Goal: Information Seeking & Learning: Check status

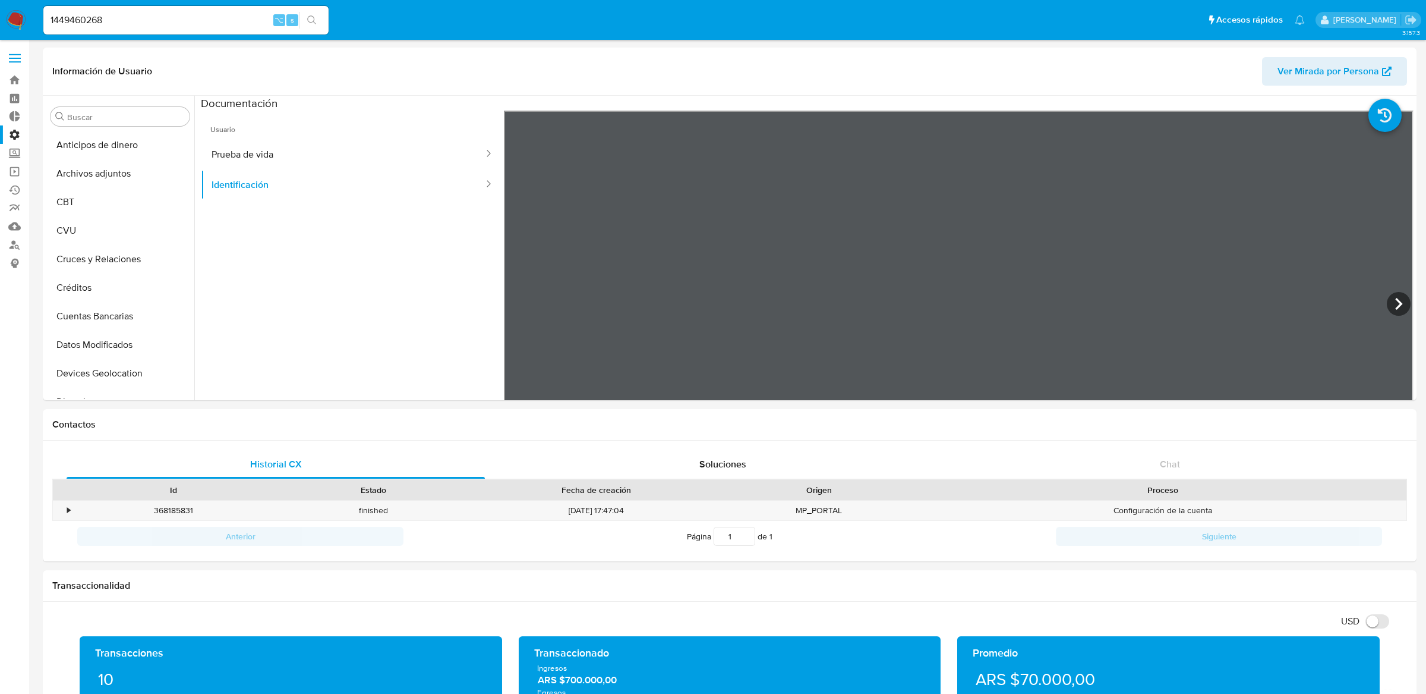
select select "10"
click at [112, 356] on button "General" at bounding box center [115, 347] width 139 height 29
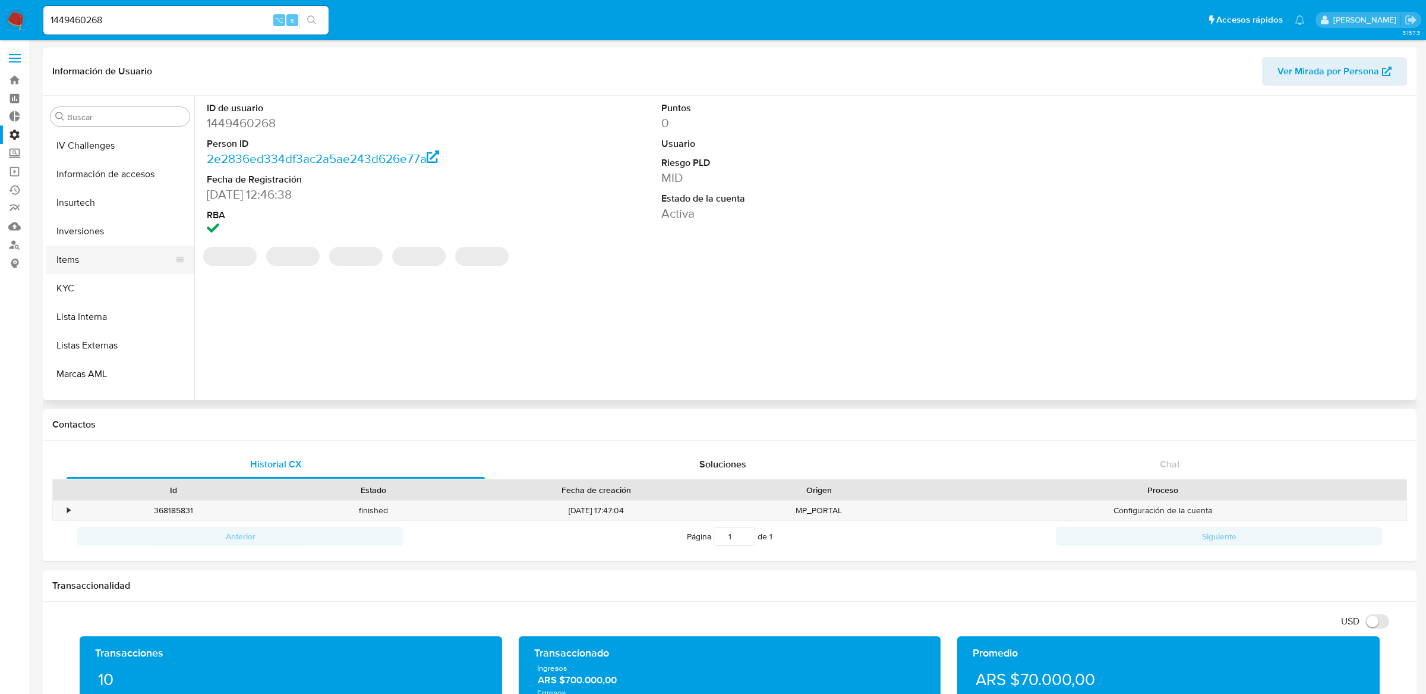
scroll to position [539, 0]
click at [103, 245] on button "KYC" at bounding box center [115, 233] width 139 height 29
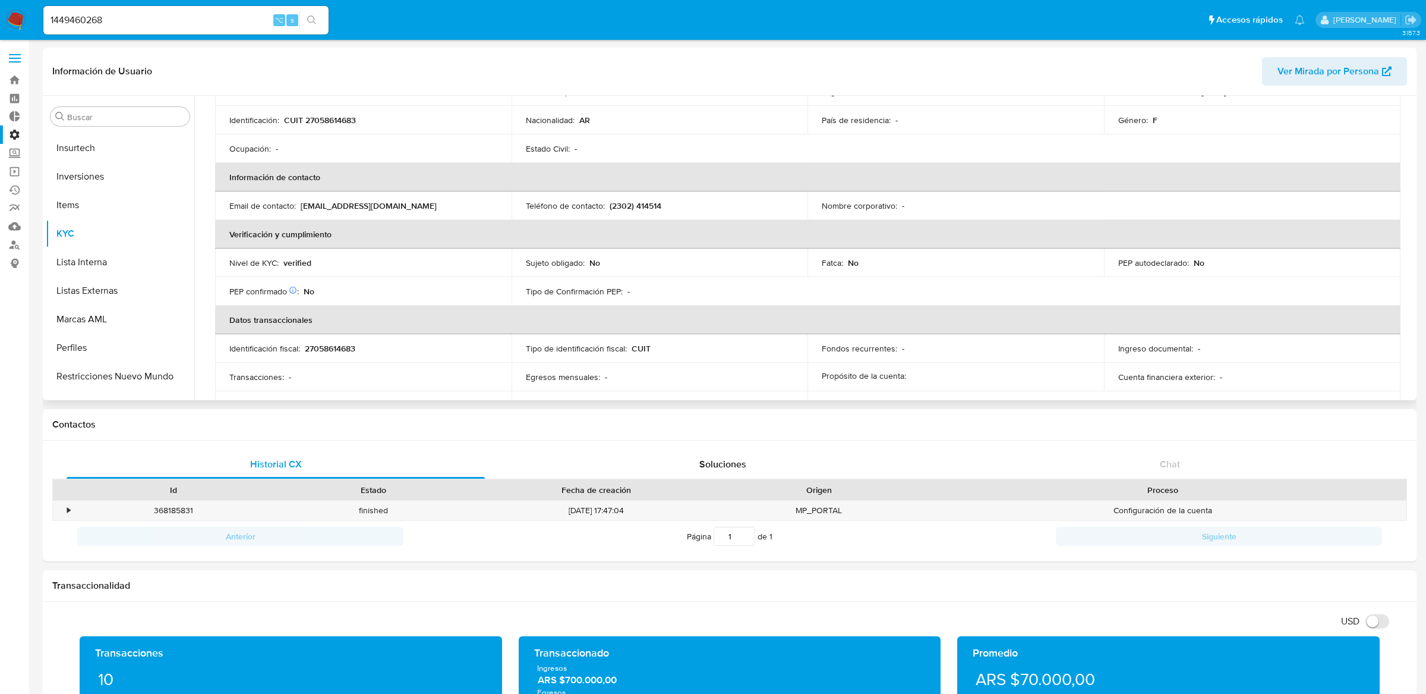
scroll to position [184, 0]
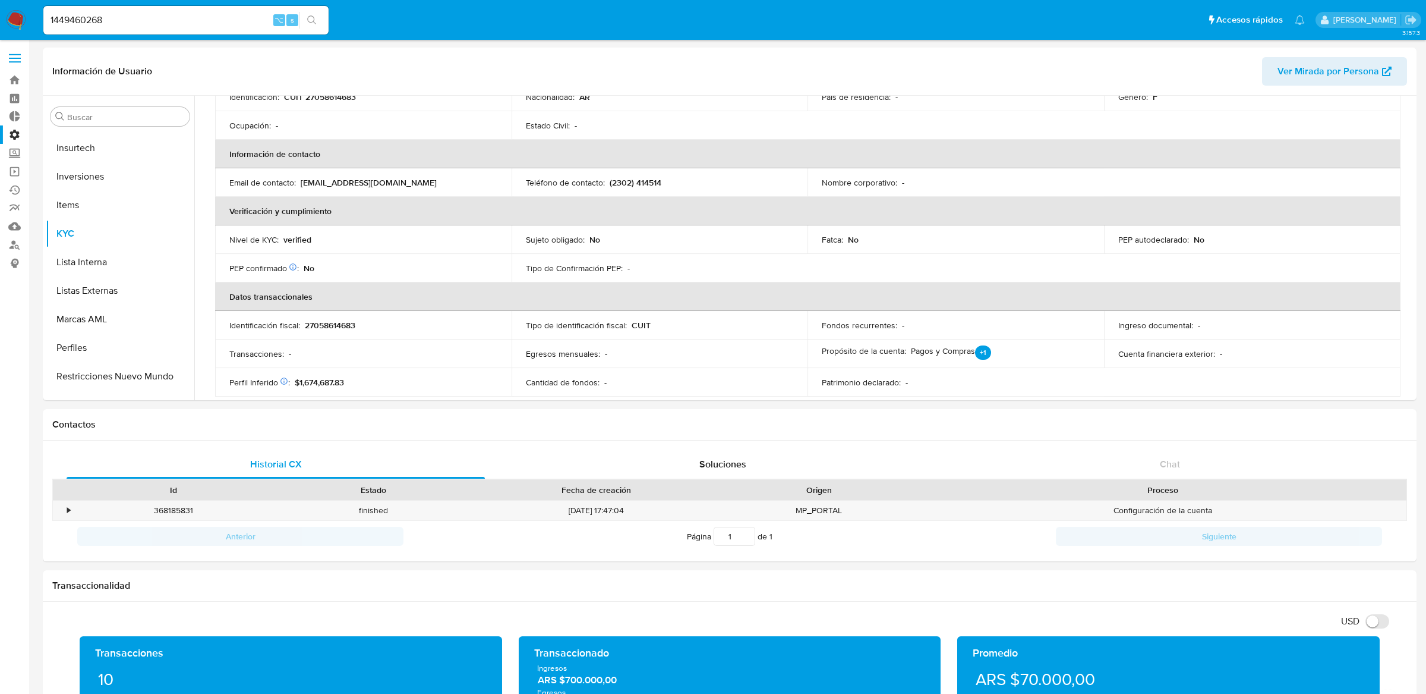
click at [256, 20] on input "1449460268" at bounding box center [185, 19] width 285 height 15
paste input "2710077"
type input "1271007768"
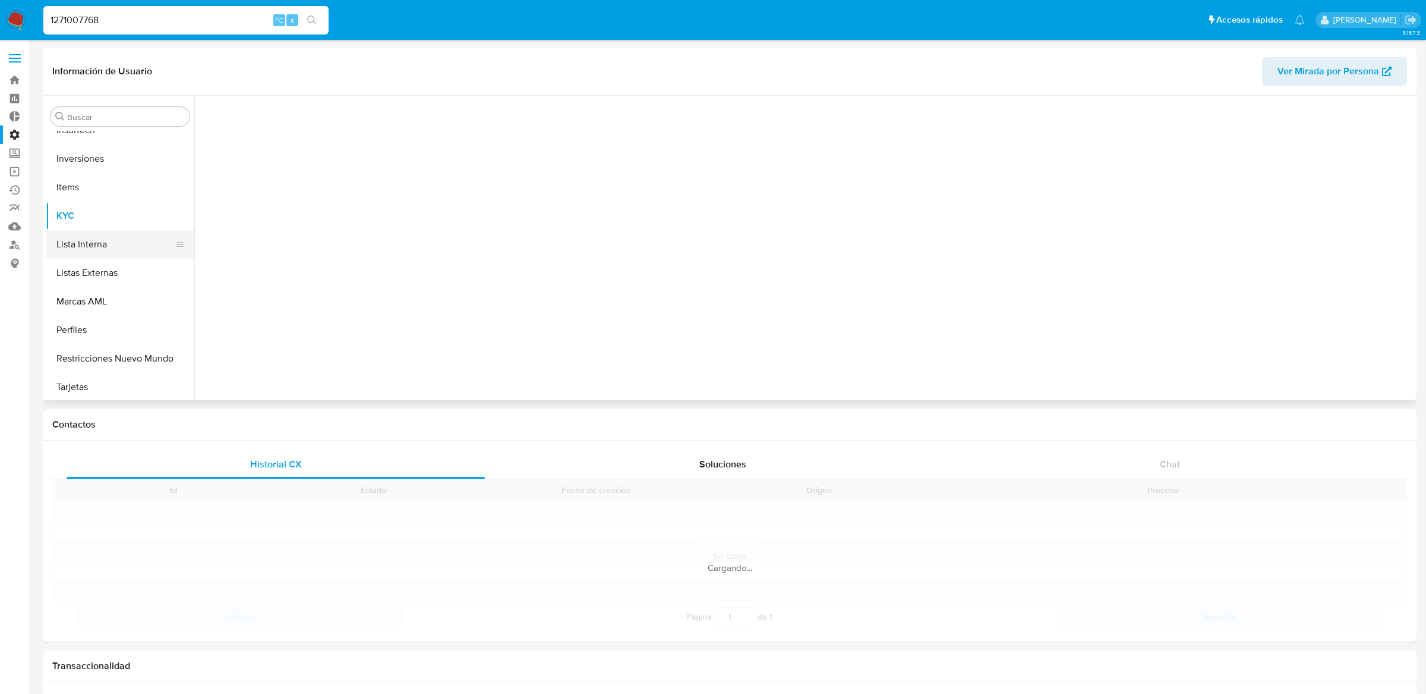
scroll to position [587, 0]
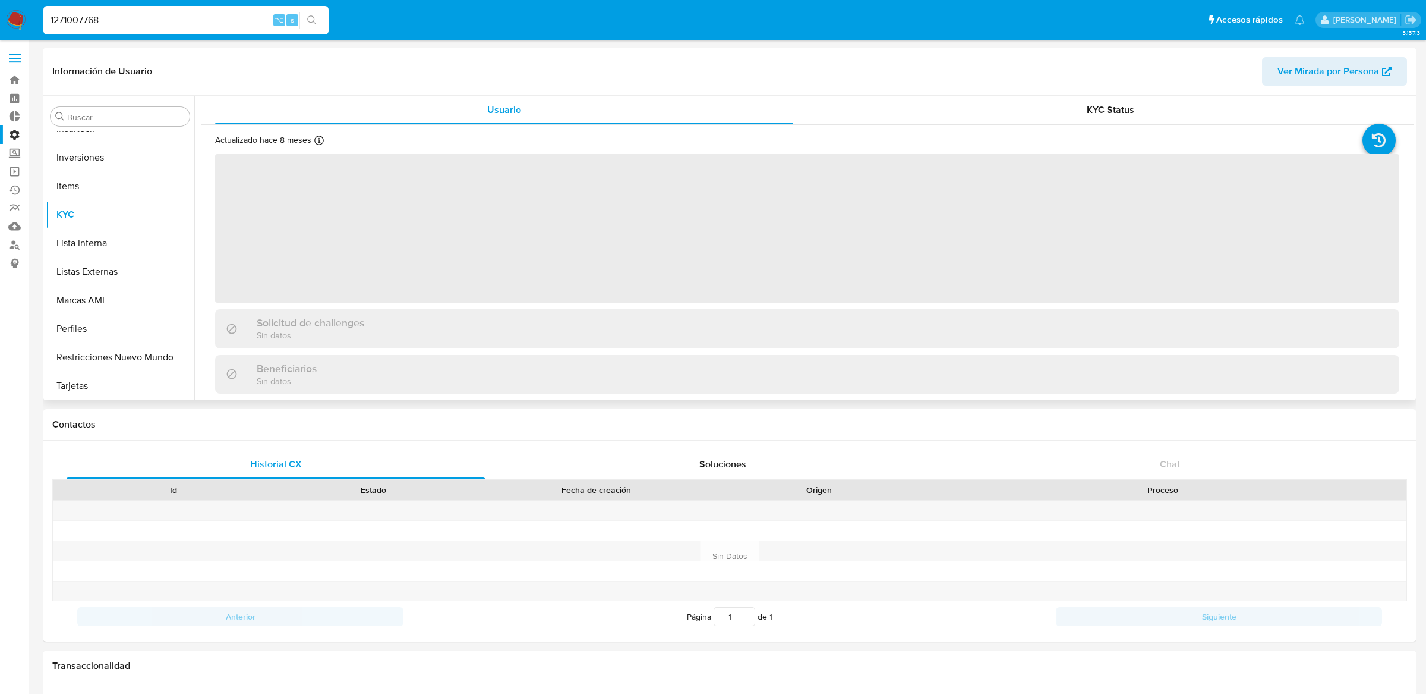
select select "10"
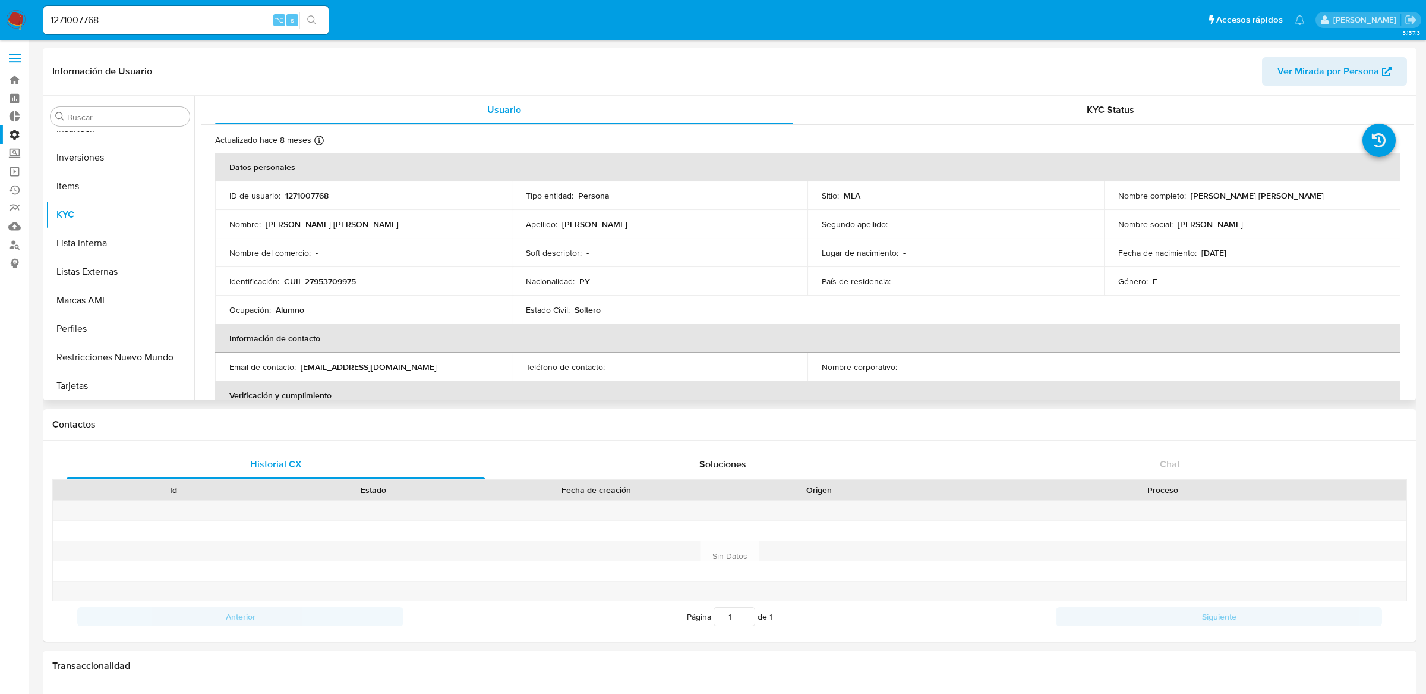
click at [345, 276] on p "CUIL 27953709975" at bounding box center [320, 281] width 72 height 11
copy p "CUIL"
click at [347, 281] on p "CUIL 27953709975" at bounding box center [320, 281] width 72 height 11
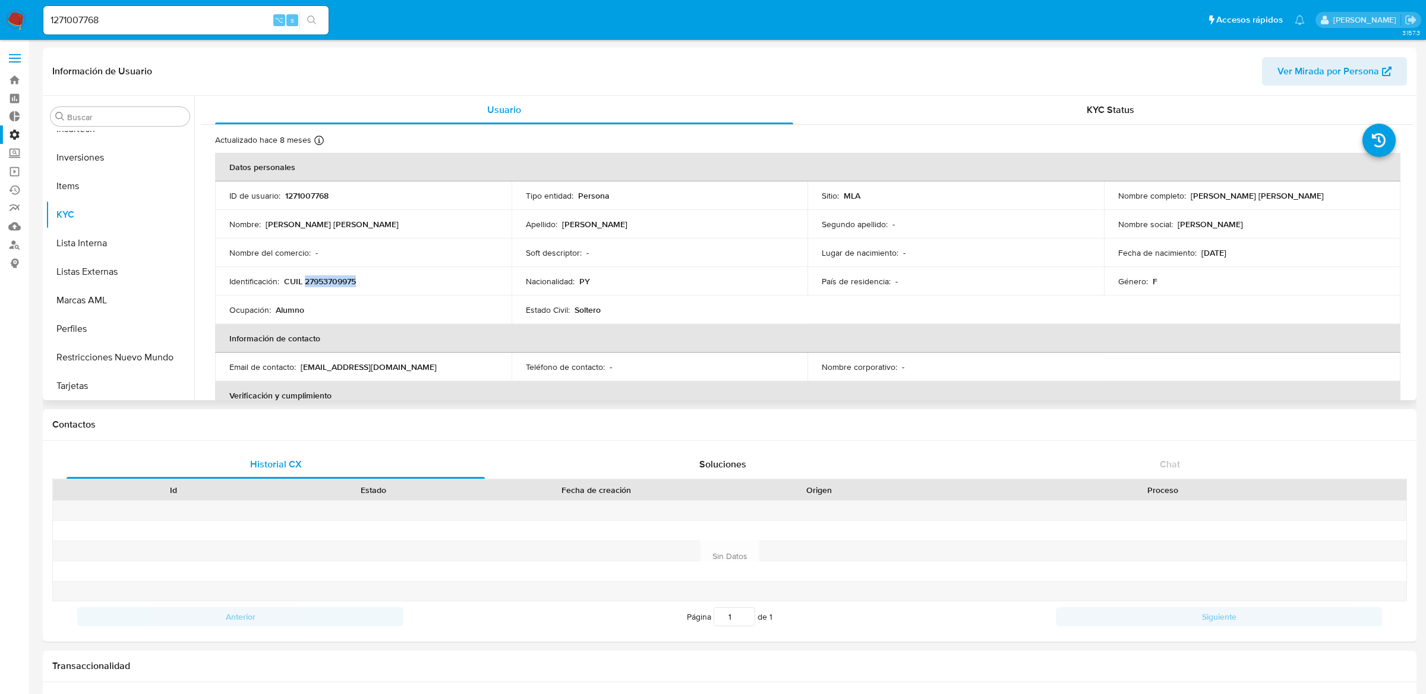
copy p "27953709975"
click at [212, 17] on input "1271007768" at bounding box center [185, 19] width 285 height 15
paste input "2084597745"
type input "2084597745"
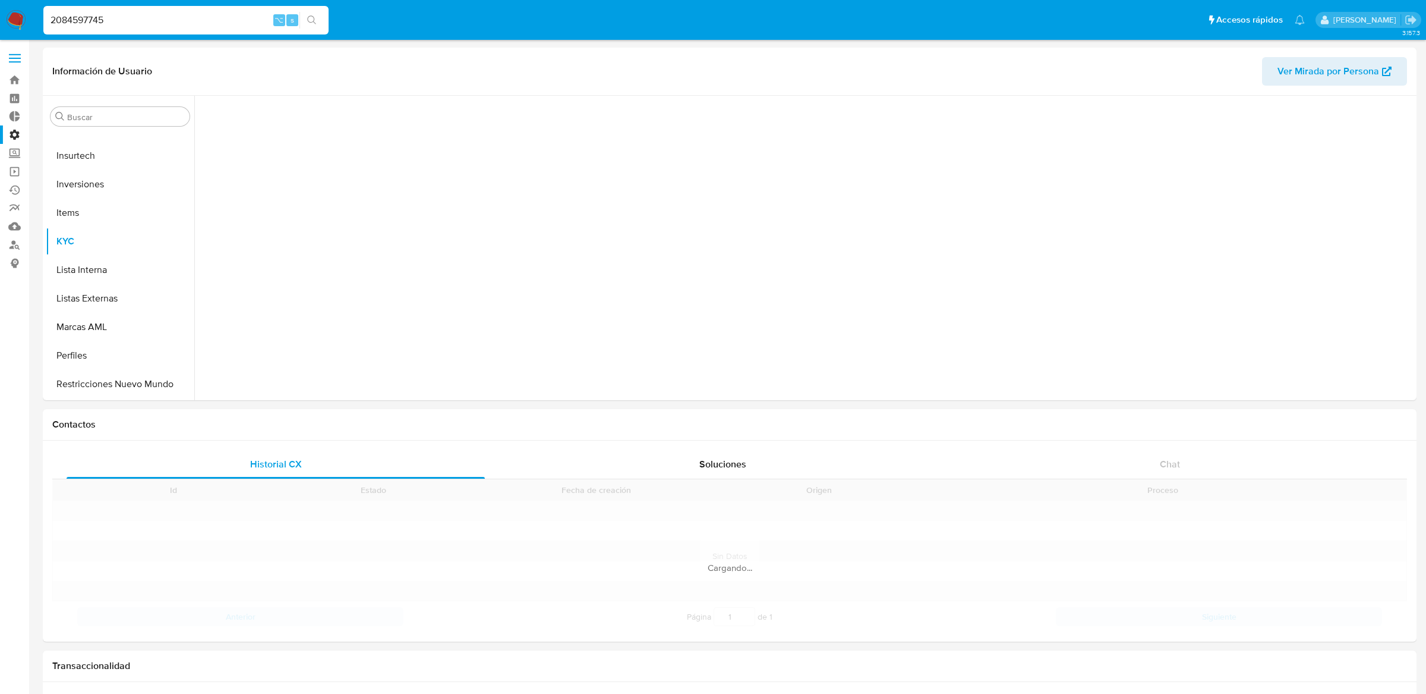
scroll to position [587, 0]
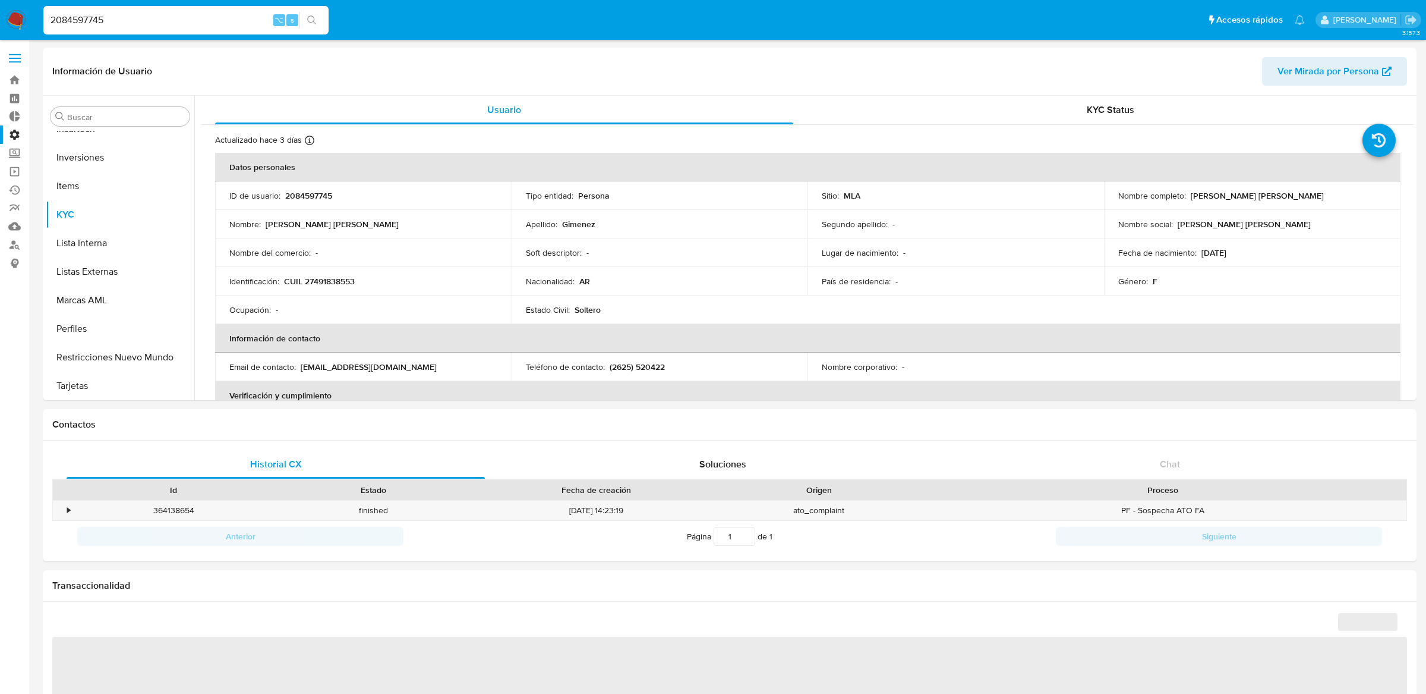
select select "10"
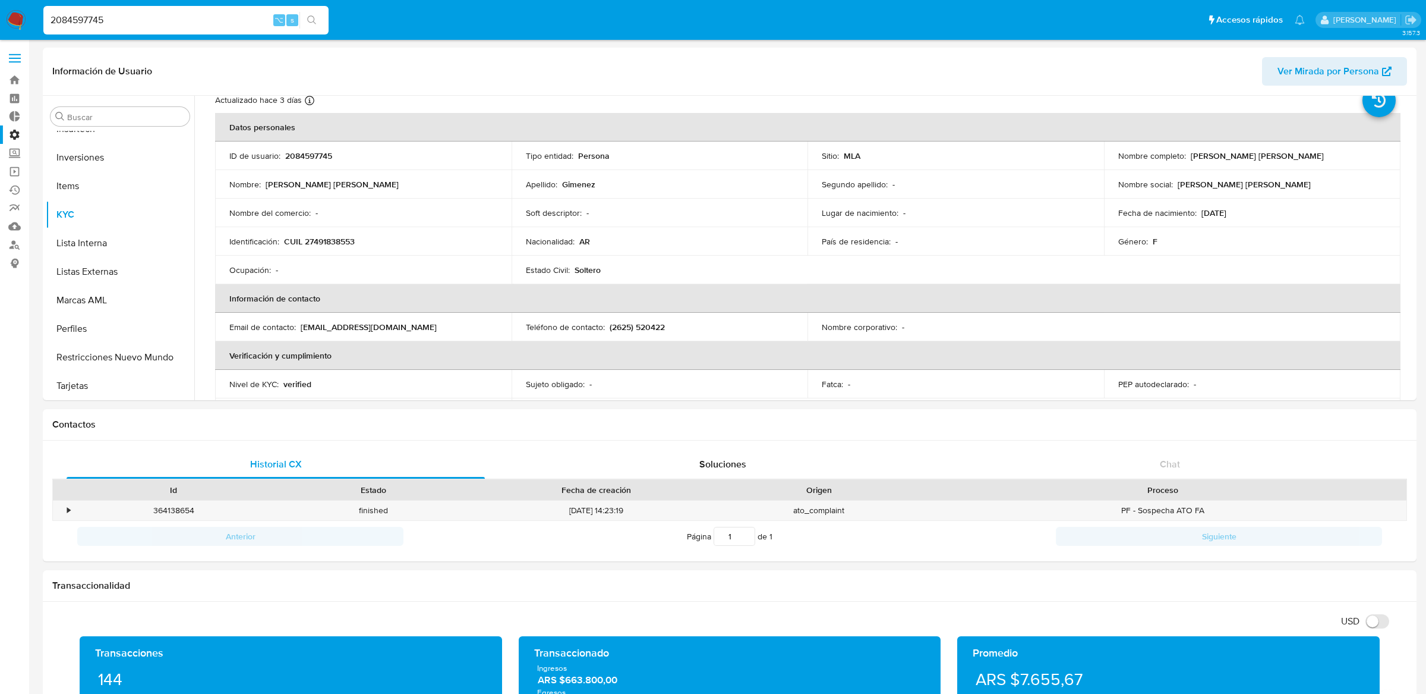
scroll to position [0, 0]
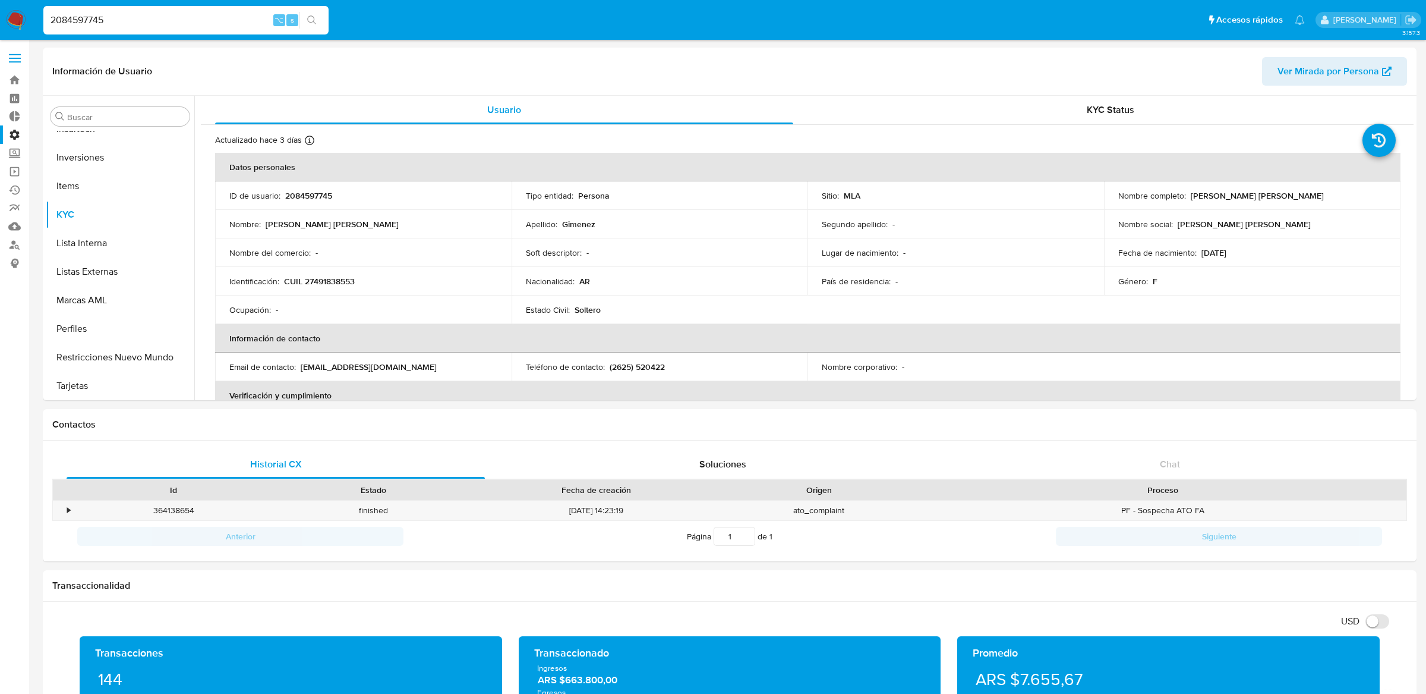
click at [235, 20] on input "2084597745" at bounding box center [185, 19] width 285 height 15
paste input "1271007768"
type input "1271007768"
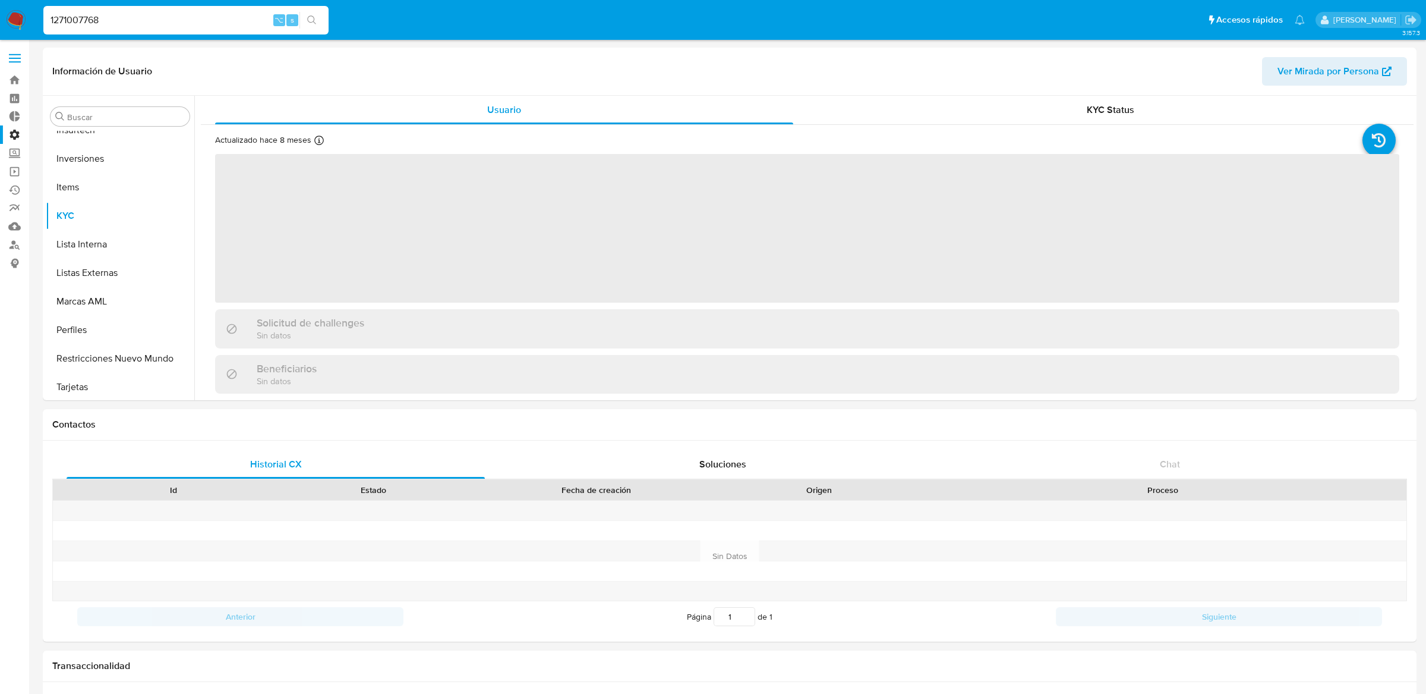
scroll to position [587, 0]
select select "10"
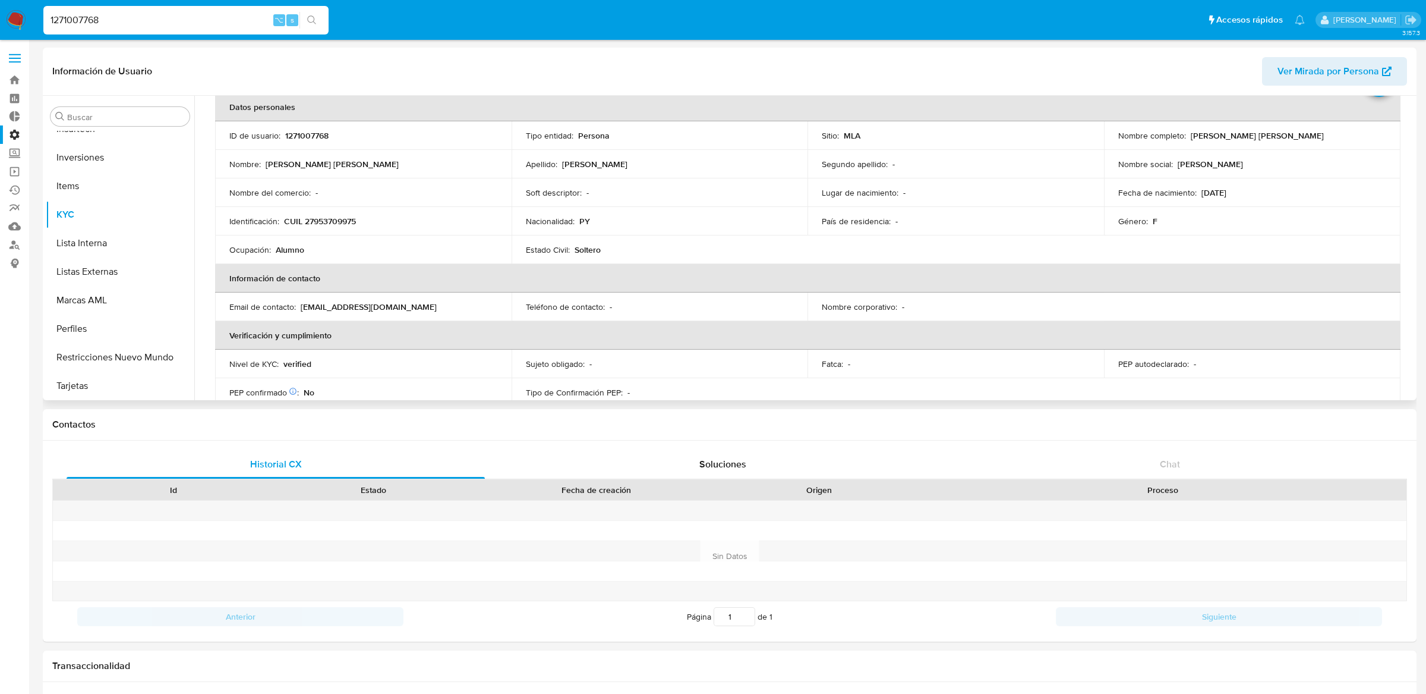
scroll to position [62, 0]
click at [12, 61] on span at bounding box center [15, 62] width 12 height 2
click at [0, 0] on input "checkbox" at bounding box center [0, 0] width 0 height 0
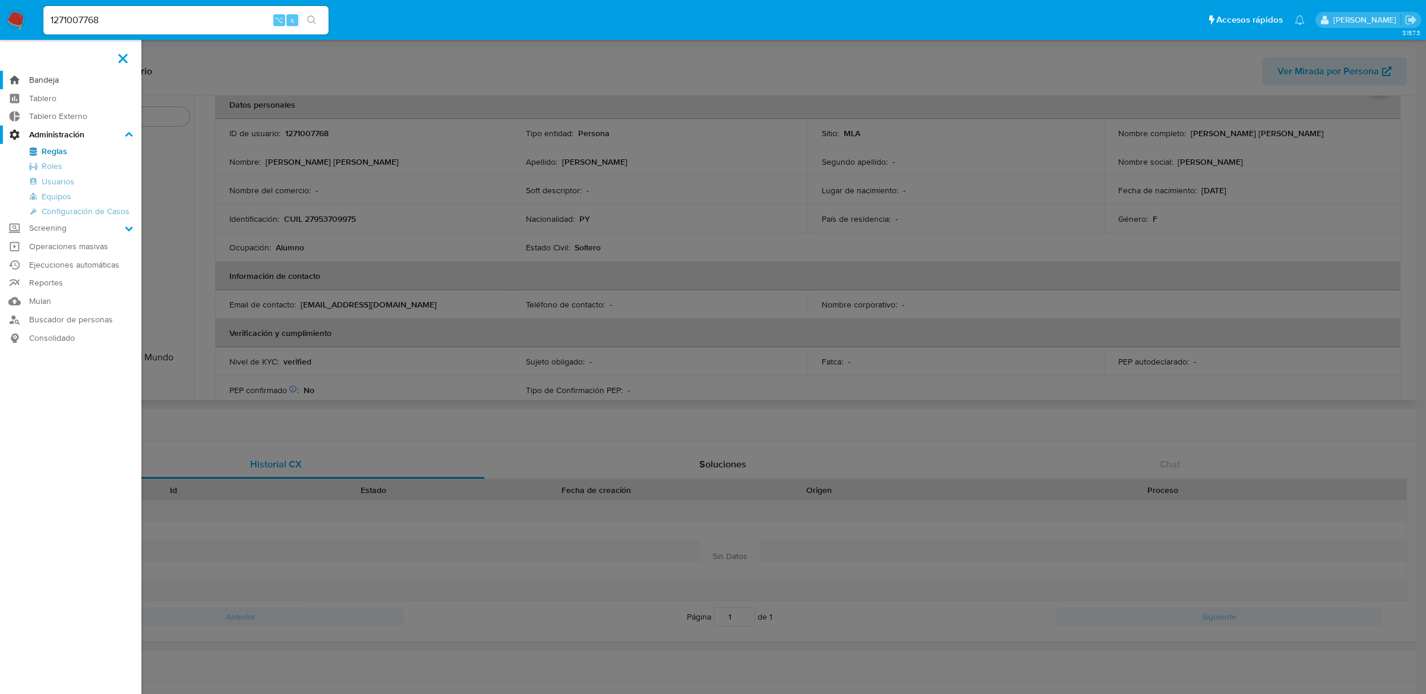
click at [51, 75] on link "Bandeja" at bounding box center [70, 80] width 141 height 18
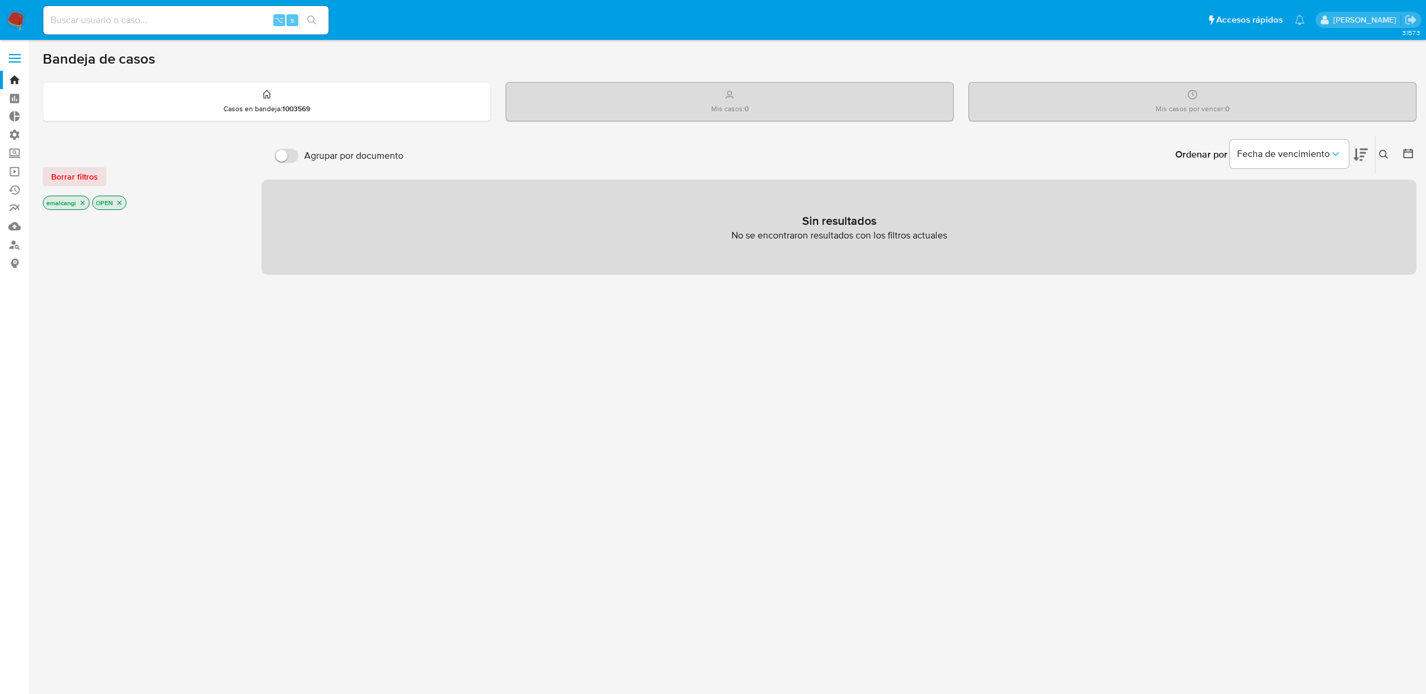
click at [79, 204] on icon "close-filter" at bounding box center [82, 202] width 7 height 7
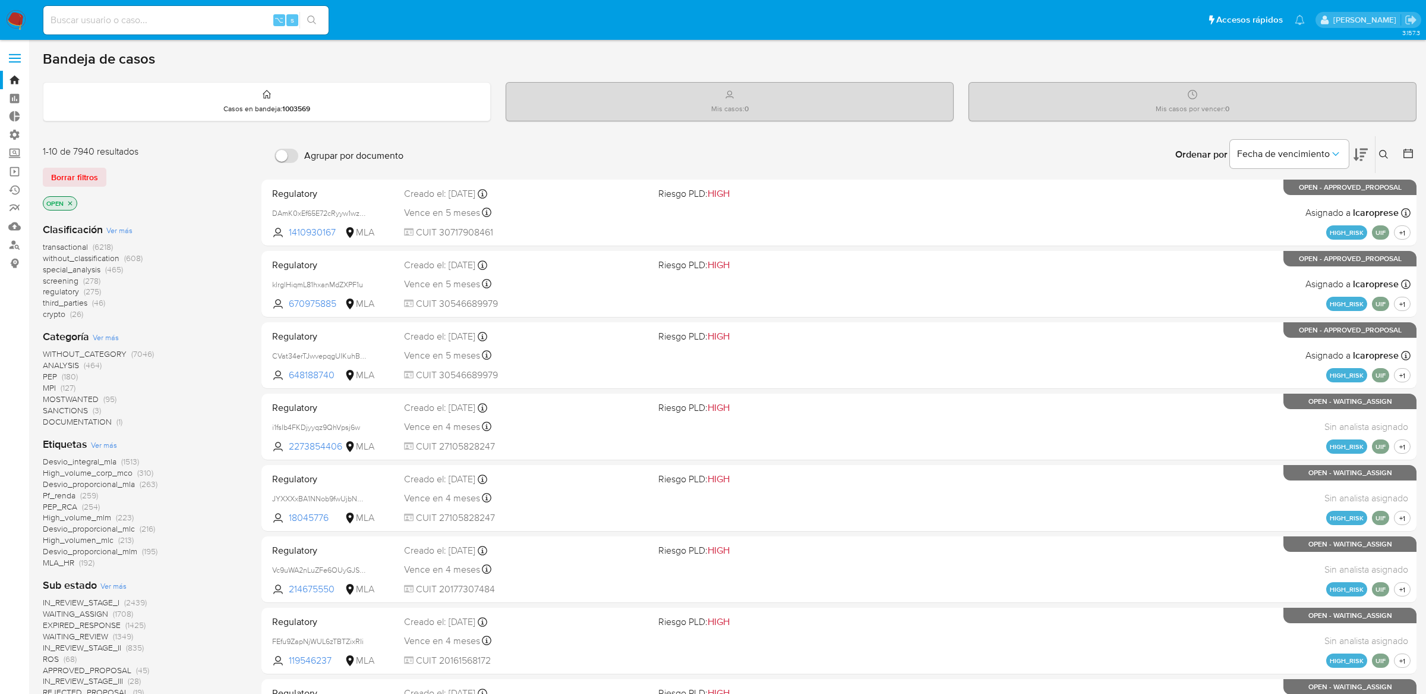
click at [73, 203] on icon "close-filter" at bounding box center [70, 203] width 7 height 7
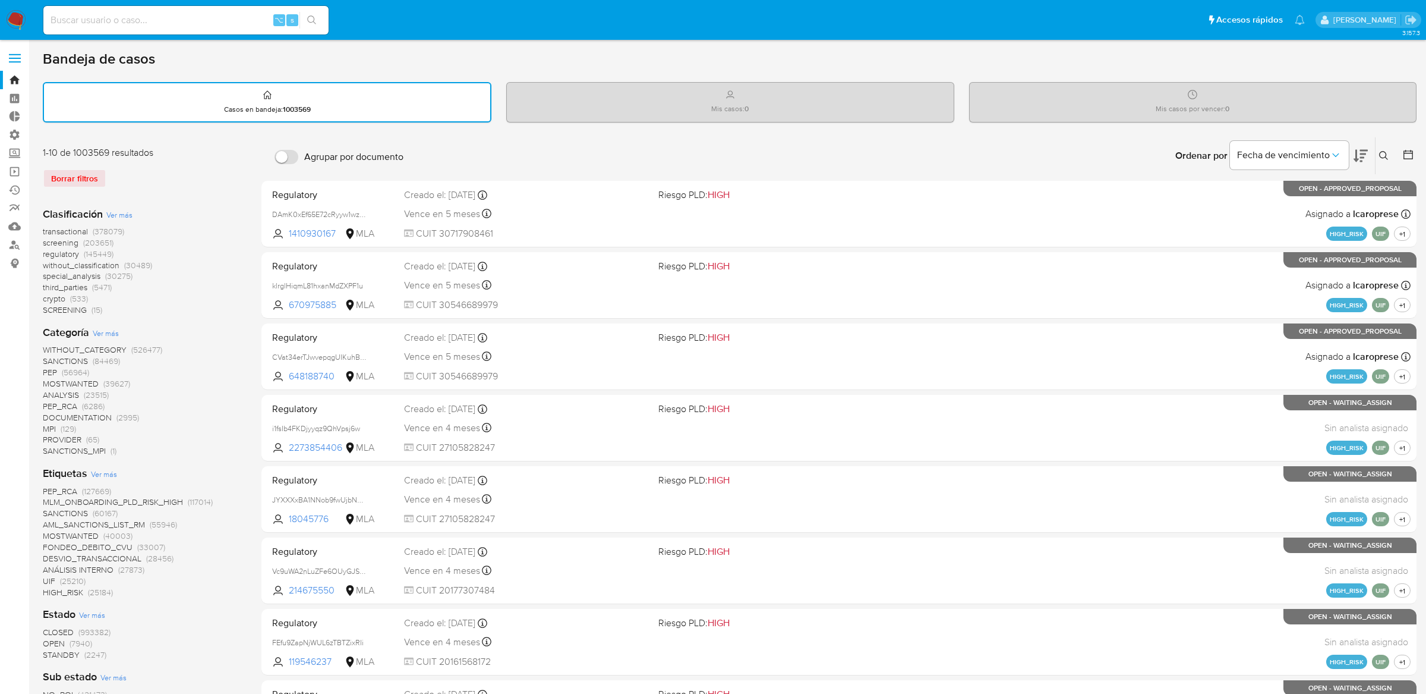
click at [17, 50] on label at bounding box center [15, 58] width 30 height 25
click at [0, 0] on input "checkbox" at bounding box center [0, 0] width 0 height 0
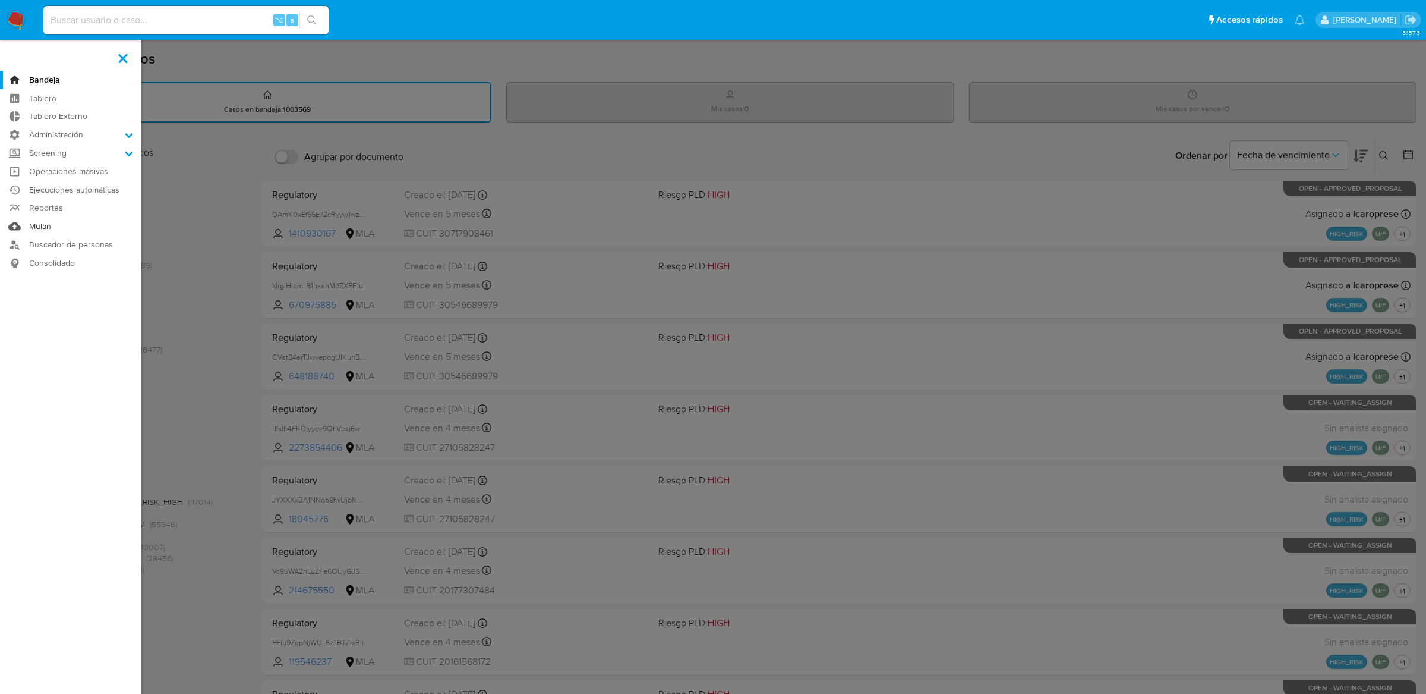
click at [49, 223] on link "Mulan" at bounding box center [70, 226] width 141 height 18
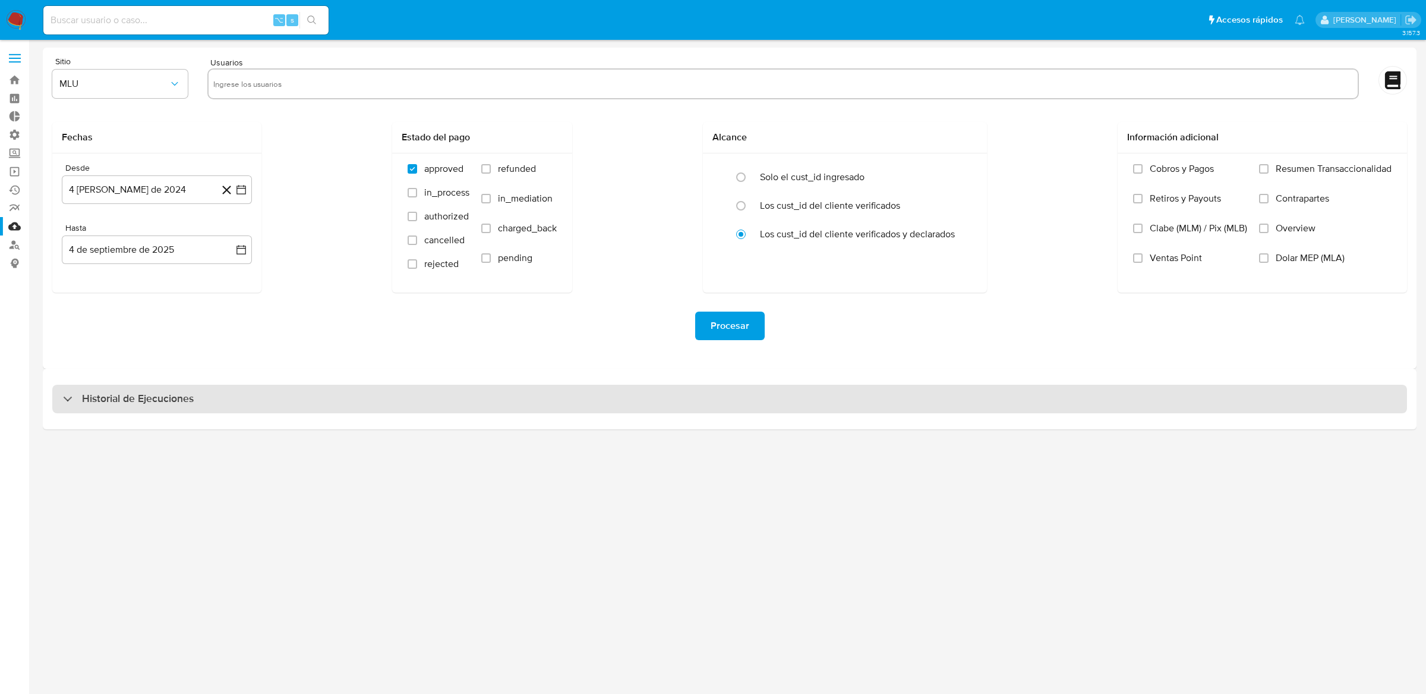
click at [581, 412] on div "Historial de Ejecuciones" at bounding box center [729, 399] width 1355 height 29
select select "10"
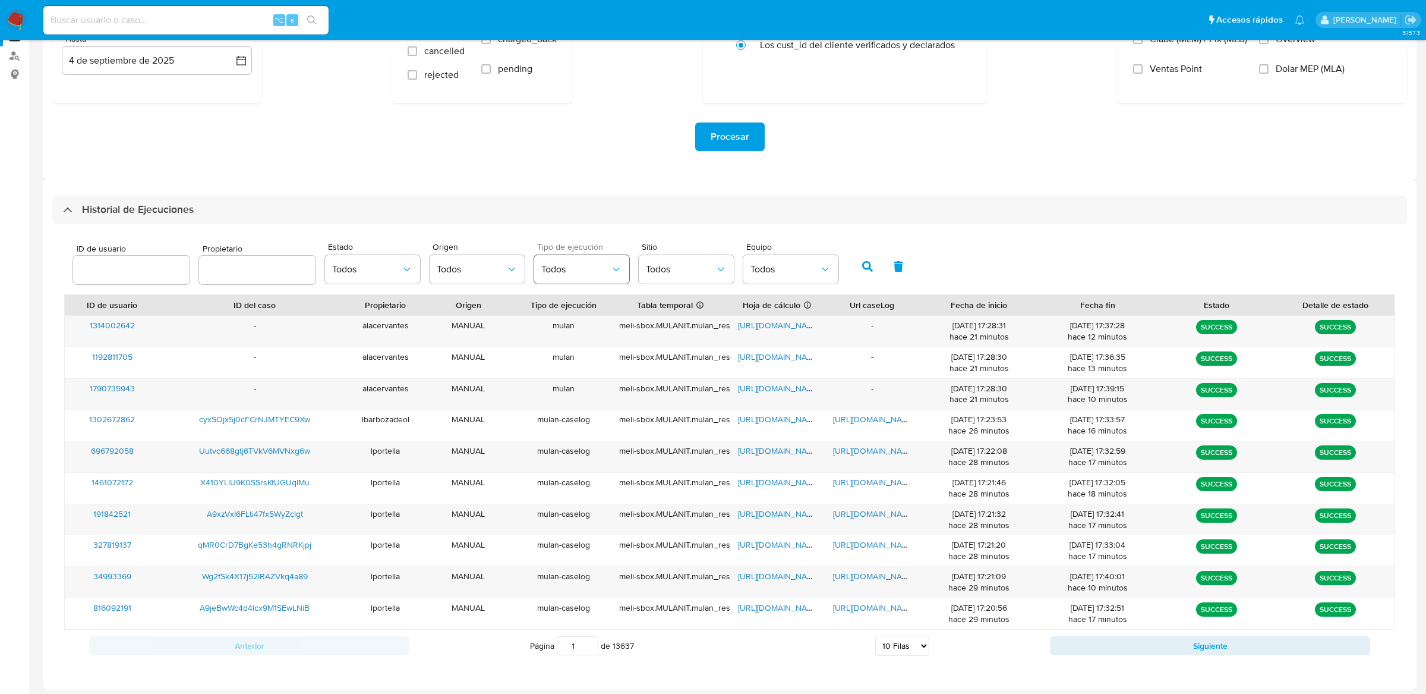
scroll to position [192, 0]
